Goal: Task Accomplishment & Management: Manage account settings

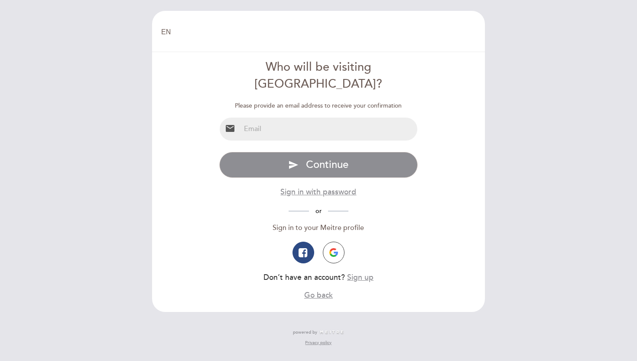
click at [305, 117] on input "email" at bounding box center [328, 128] width 177 height 23
type input "[EMAIL_ADDRESS][PERSON_NAME][DOMAIN_NAME]"
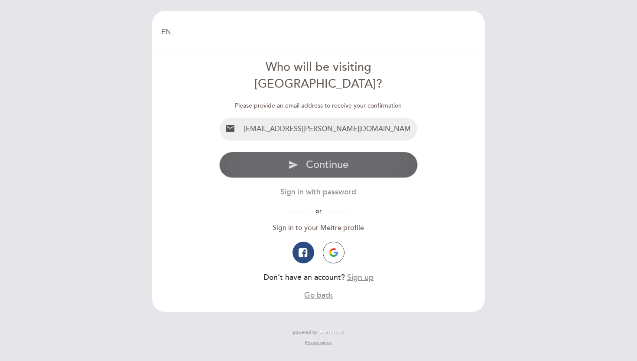
click at [312, 158] on span "Continue" at bounding box center [327, 164] width 42 height 13
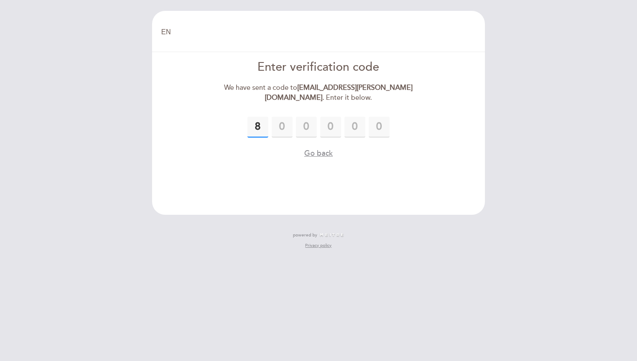
type input "8"
type input "2"
type input "3"
type input "1"
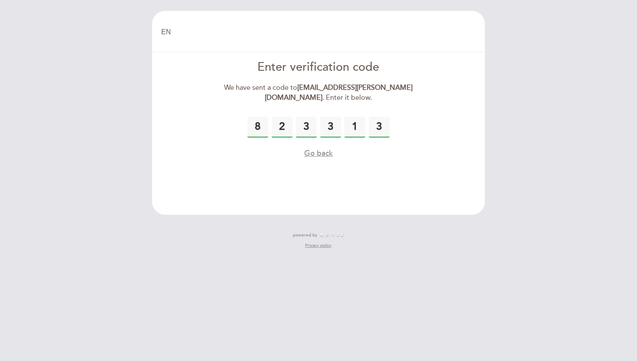
type input "3"
